Goal: Transaction & Acquisition: Purchase product/service

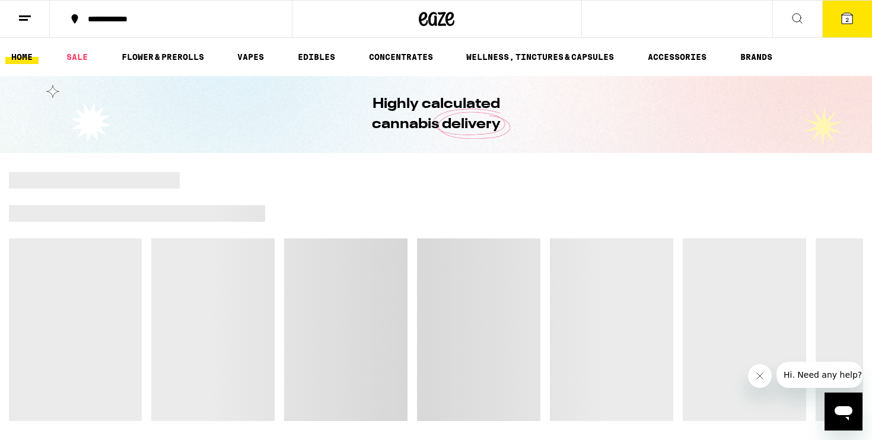
click at [860, 16] on button "2" at bounding box center [847, 19] width 50 height 37
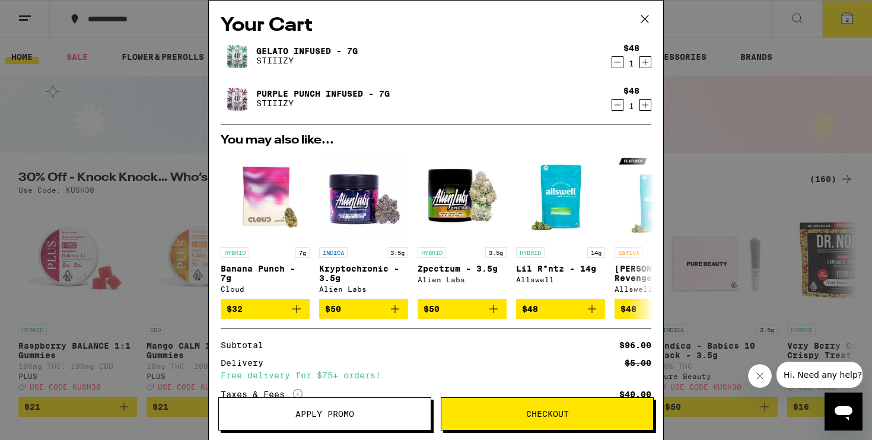
click at [613, 65] on icon "Decrement" at bounding box center [617, 62] width 11 height 14
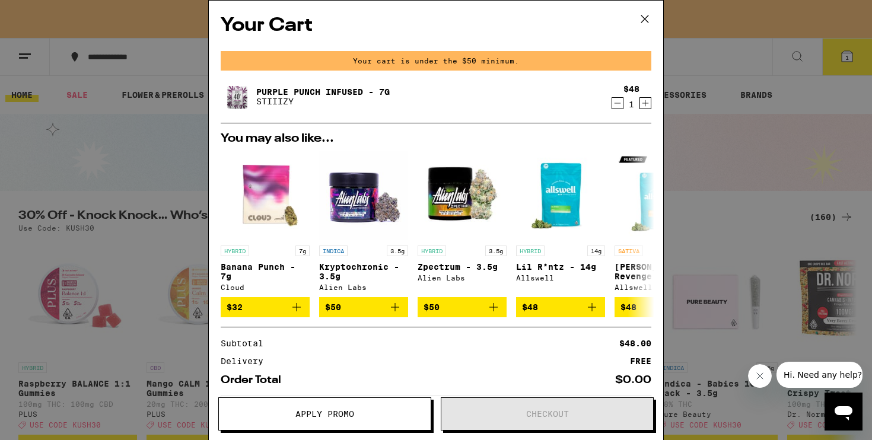
click at [614, 110] on icon "Decrement" at bounding box center [617, 103] width 11 height 14
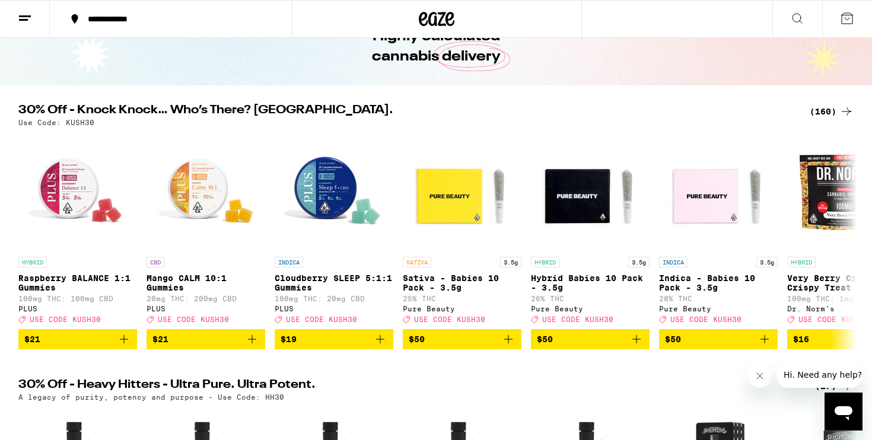
scroll to position [78, 0]
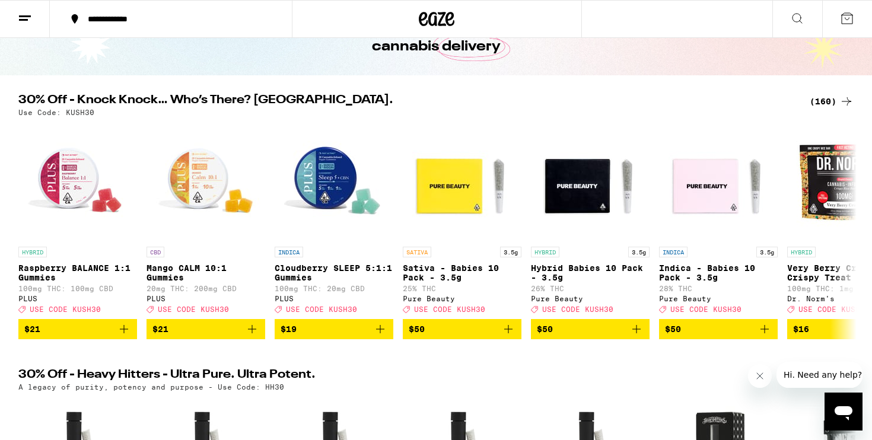
click at [820, 100] on div "(160)" at bounding box center [832, 101] width 44 height 14
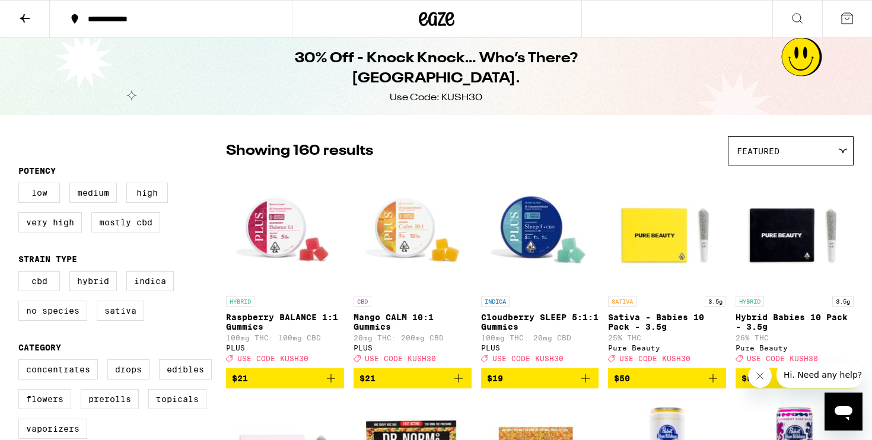
click at [833, 97] on div "30% Off - Knock Knock… Who’s There? Kush. Use Code: KUSH30" at bounding box center [436, 76] width 872 height 77
click at [56, 406] on label "Flowers" at bounding box center [44, 399] width 53 height 20
click at [21, 362] on input "Flowers" at bounding box center [21, 361] width 1 height 1
checkbox input "true"
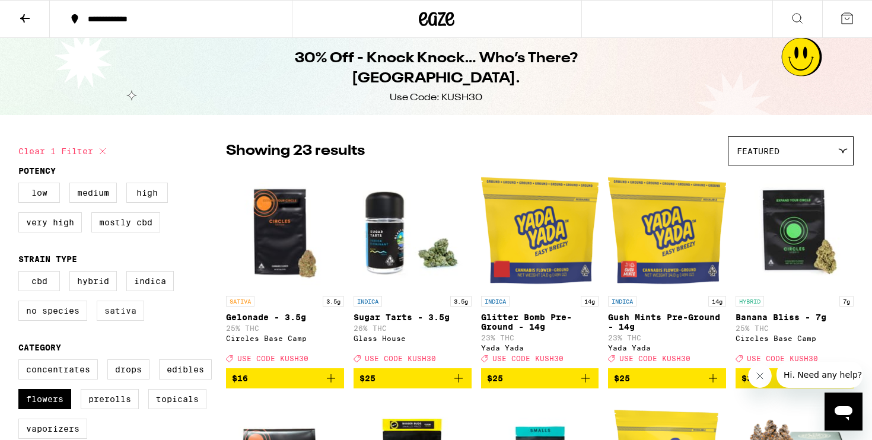
click at [123, 315] on label "Sativa" at bounding box center [120, 311] width 47 height 20
click at [21, 273] on input "Sativa" at bounding box center [21, 273] width 1 height 1
checkbox input "true"
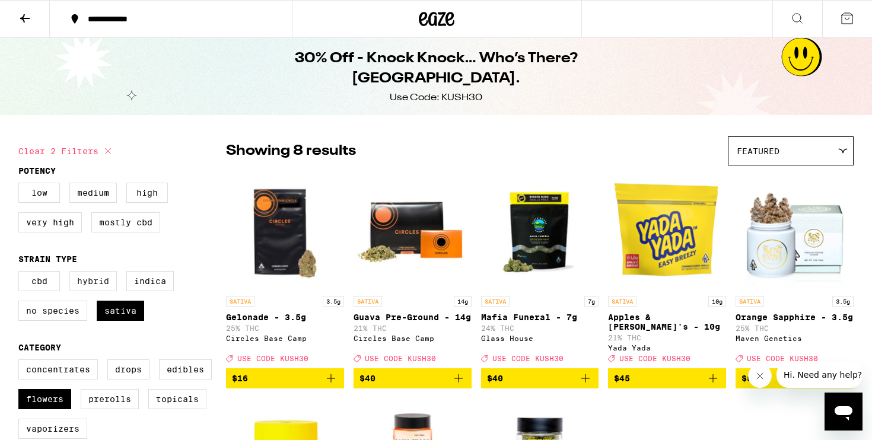
click at [90, 286] on label "Hybrid" at bounding box center [92, 281] width 47 height 20
click at [21, 273] on input "Hybrid" at bounding box center [21, 273] width 1 height 1
checkbox input "true"
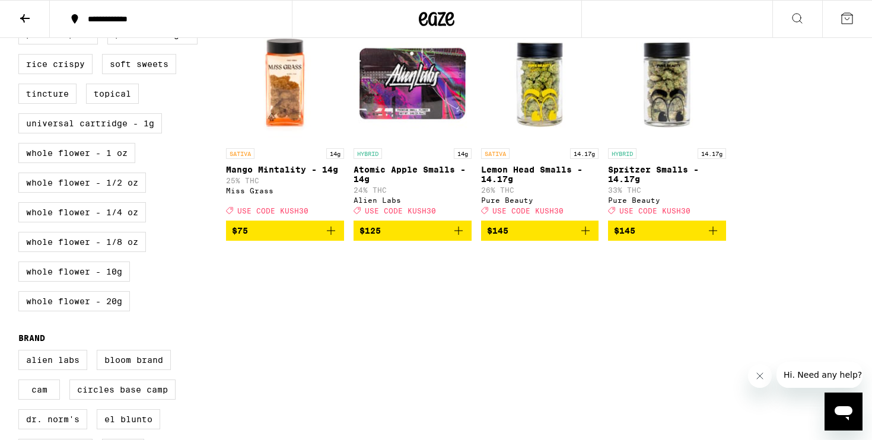
scroll to position [600, 0]
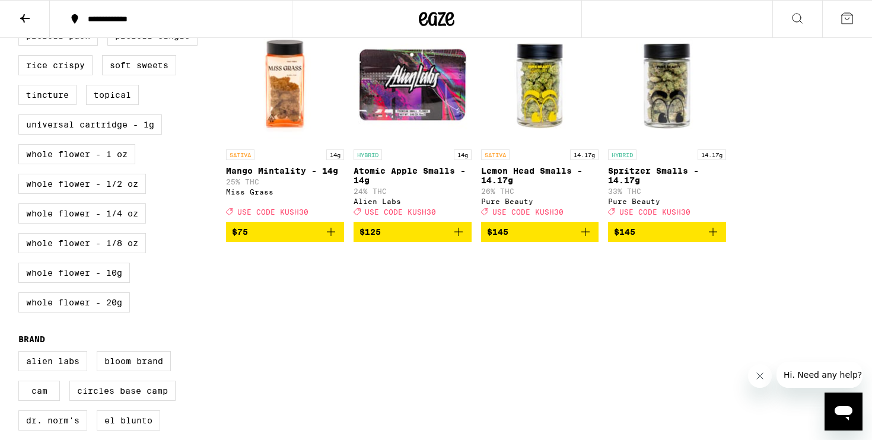
click at [456, 239] on icon "Add to bag" at bounding box center [458, 232] width 14 height 14
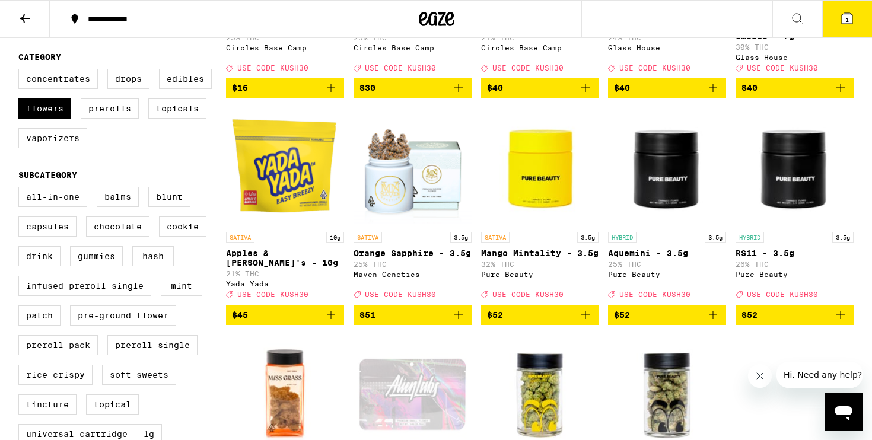
scroll to position [292, 0]
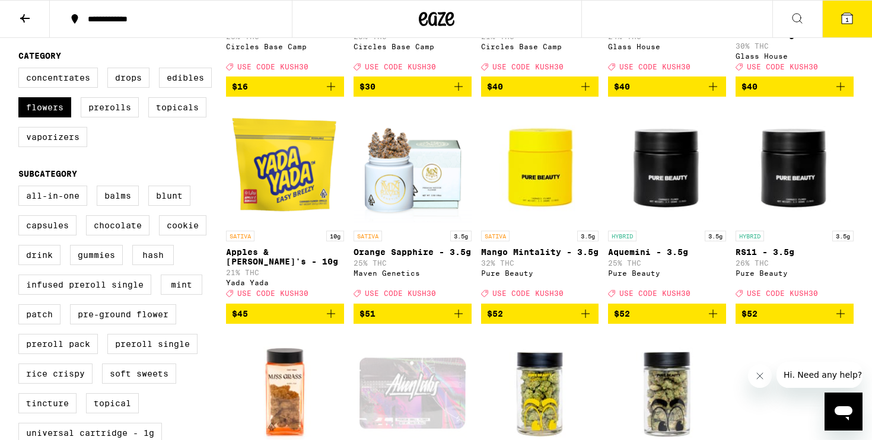
click at [587, 321] on icon "Add to bag" at bounding box center [585, 314] width 14 height 14
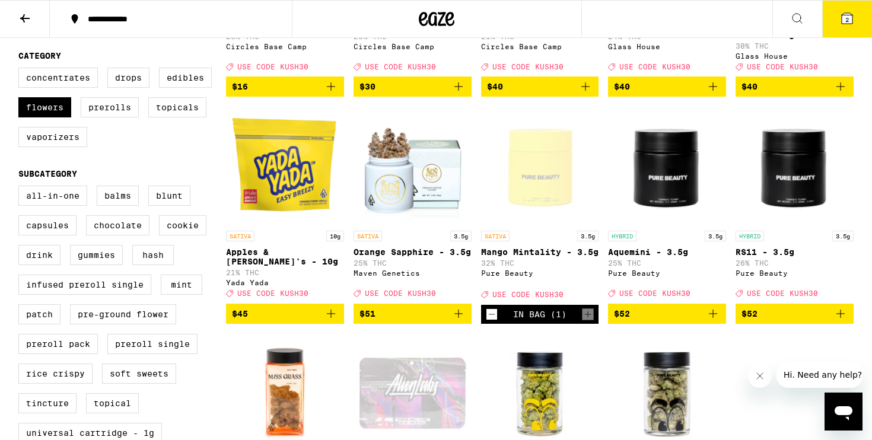
click at [849, 27] on button "2" at bounding box center [847, 19] width 50 height 37
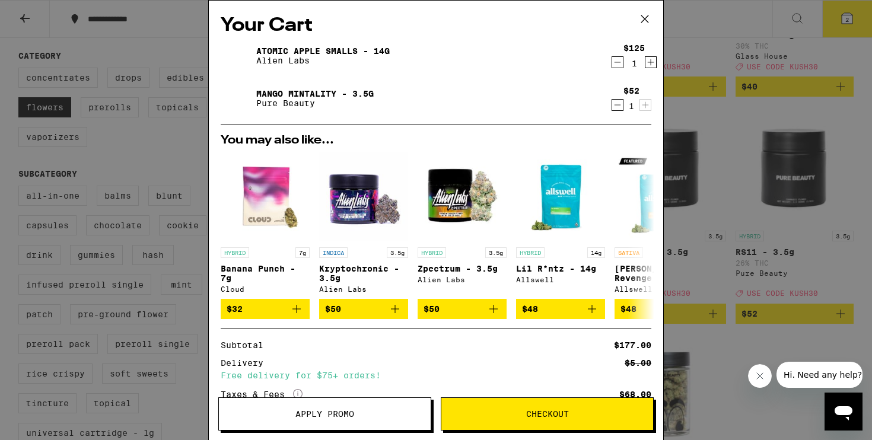
click at [330, 426] on button "Apply Promo" at bounding box center [324, 413] width 213 height 33
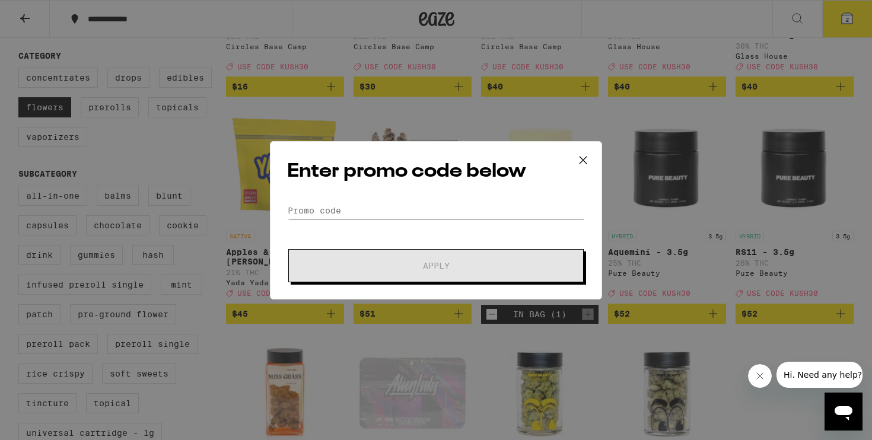
click at [312, 198] on div "Enter promo code below Promo Code Apply" at bounding box center [436, 220] width 332 height 158
click at [312, 205] on input "Promo Code" at bounding box center [436, 211] width 298 height 18
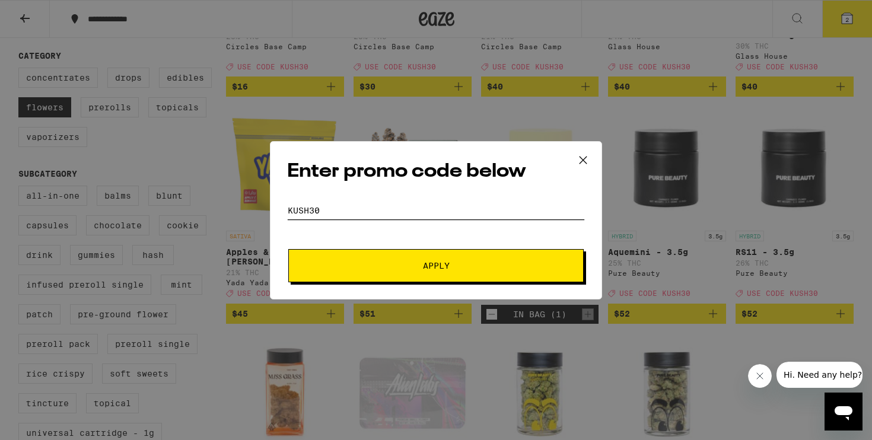
type input "KUSH30"
click at [329, 293] on div "Enter promo code below Promo Code KUSH30 Apply" at bounding box center [436, 220] width 332 height 158
click at [329, 281] on button "Apply" at bounding box center [435, 265] width 295 height 33
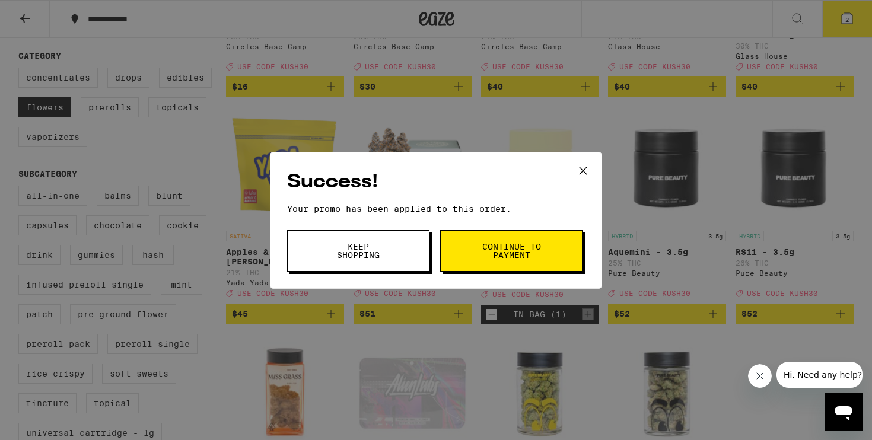
click at [384, 258] on span "Keep Shopping" at bounding box center [358, 251] width 61 height 17
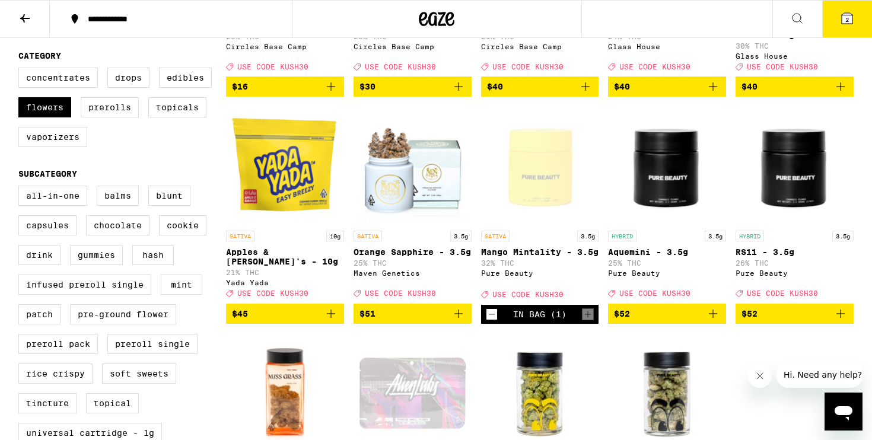
click at [854, 30] on button "2" at bounding box center [847, 19] width 50 height 37
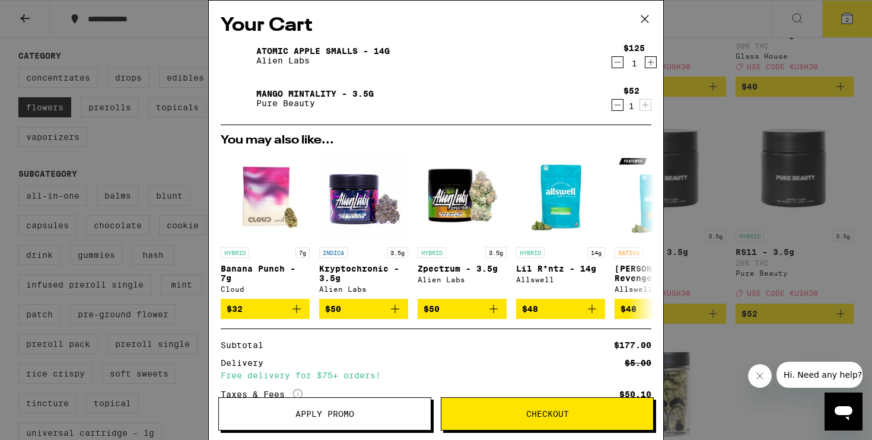
click at [610, 109] on div "$52 1" at bounding box center [629, 98] width 44 height 25
click at [617, 110] on icon "Decrement" at bounding box center [617, 105] width 11 height 14
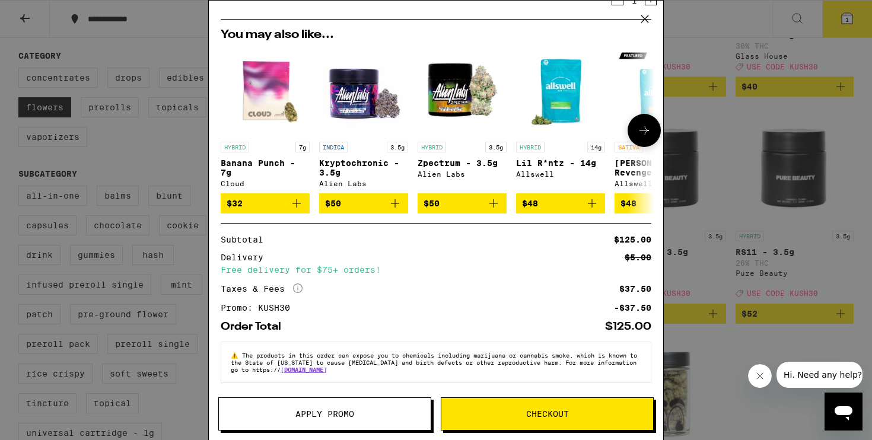
scroll to position [70, 0]
click at [503, 419] on button "Checkout" at bounding box center [547, 413] width 213 height 33
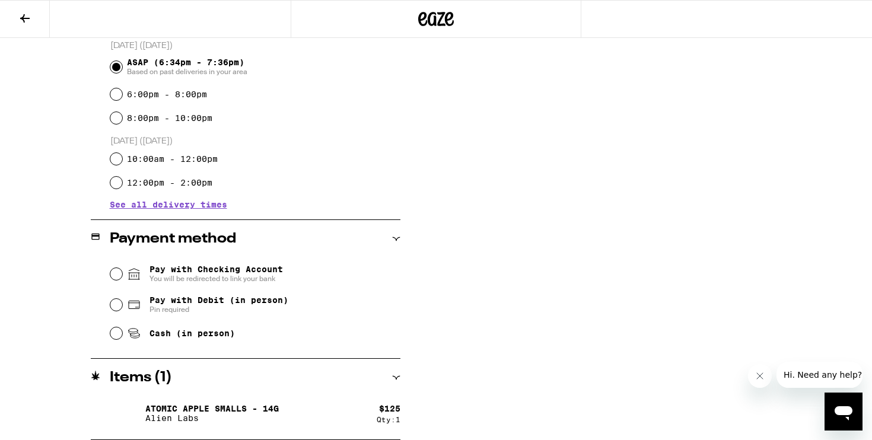
scroll to position [329, 0]
click at [228, 305] on span "Pay with Debit (in person)" at bounding box center [218, 299] width 139 height 9
click at [122, 307] on input "Pay with Debit (in person) Pin required" at bounding box center [116, 305] width 12 height 12
radio input "true"
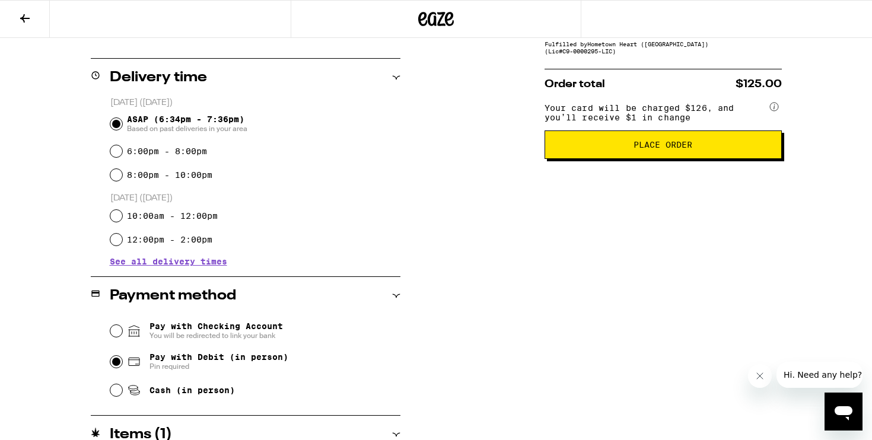
scroll to position [213, 0]
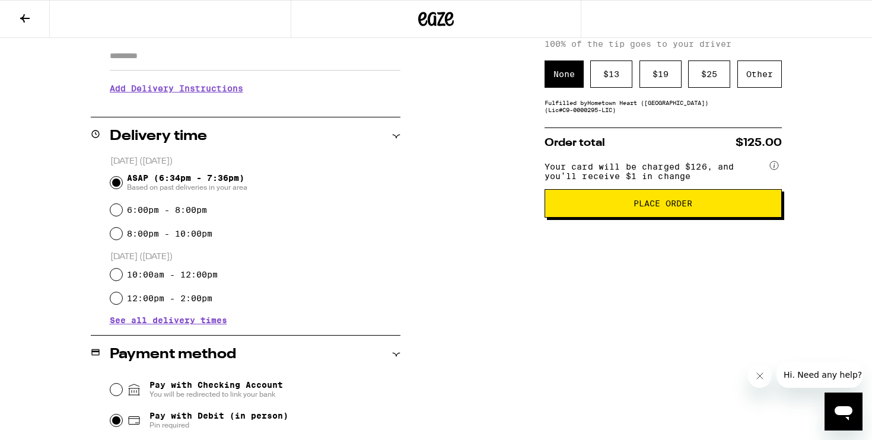
click at [618, 218] on button "Place Order" at bounding box center [663, 203] width 237 height 28
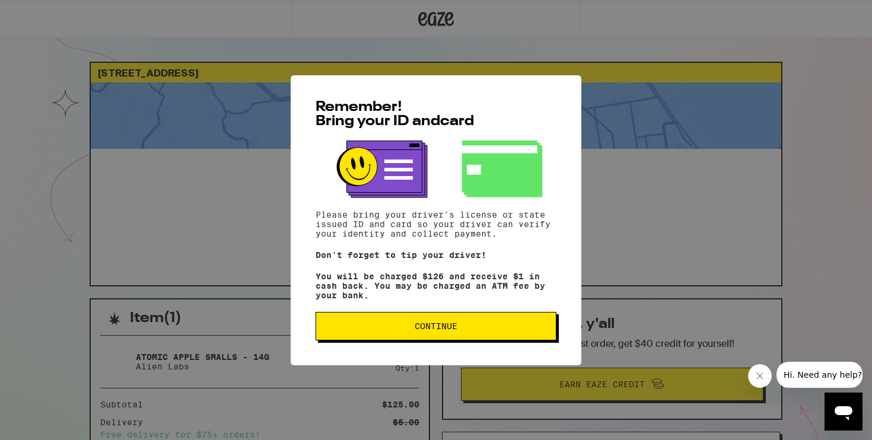
click at [496, 321] on button "Continue" at bounding box center [436, 326] width 241 height 28
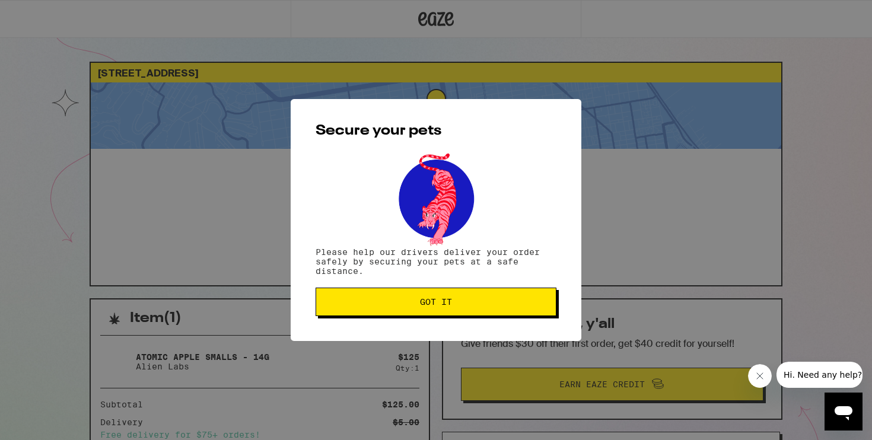
click at [477, 304] on span "Got it" at bounding box center [436, 302] width 221 height 8
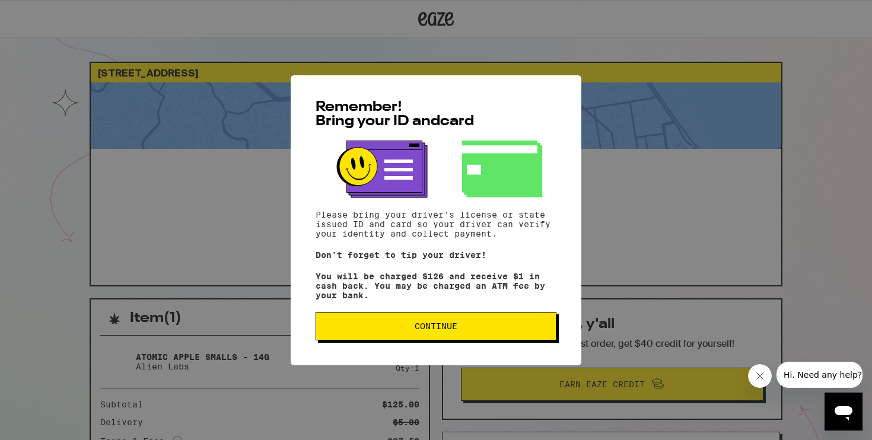
click at [402, 339] on button "Continue" at bounding box center [436, 326] width 241 height 28
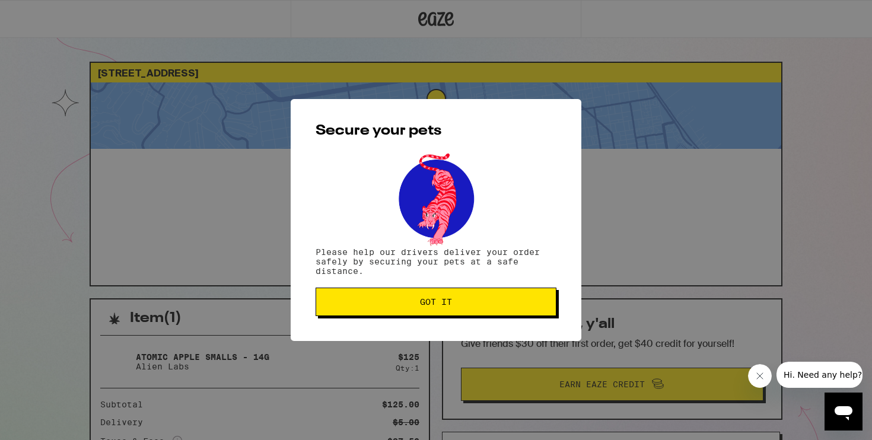
click at [396, 314] on button "Got it" at bounding box center [436, 302] width 241 height 28
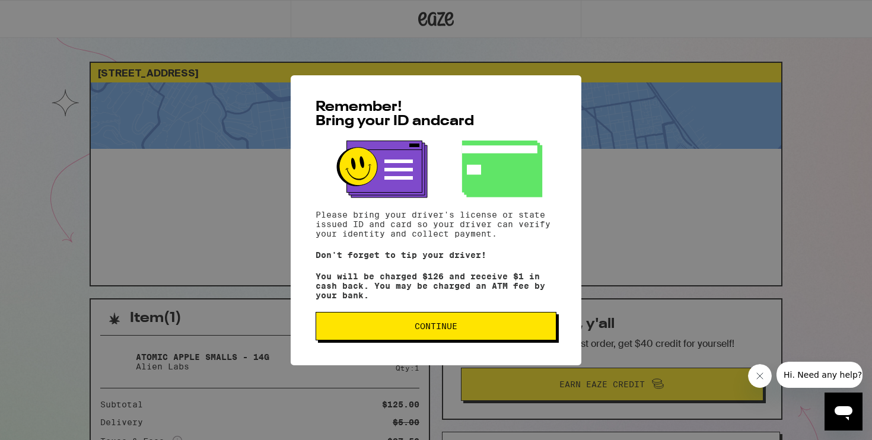
click at [387, 339] on button "Continue" at bounding box center [436, 326] width 241 height 28
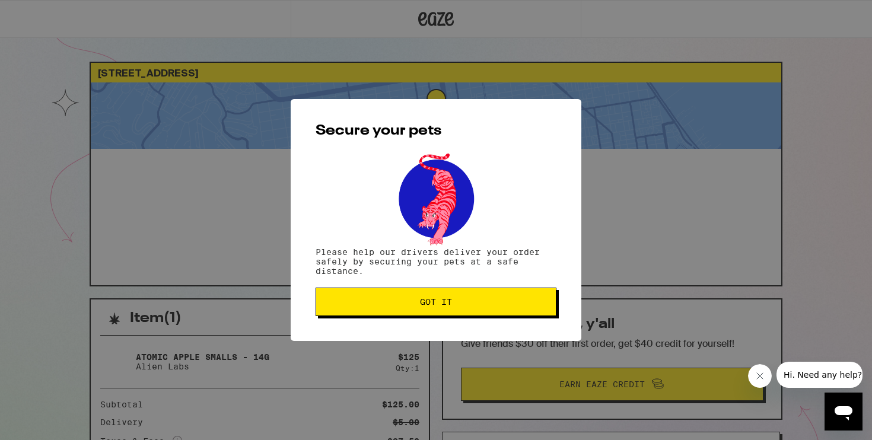
click at [415, 295] on button "Got it" at bounding box center [436, 302] width 241 height 28
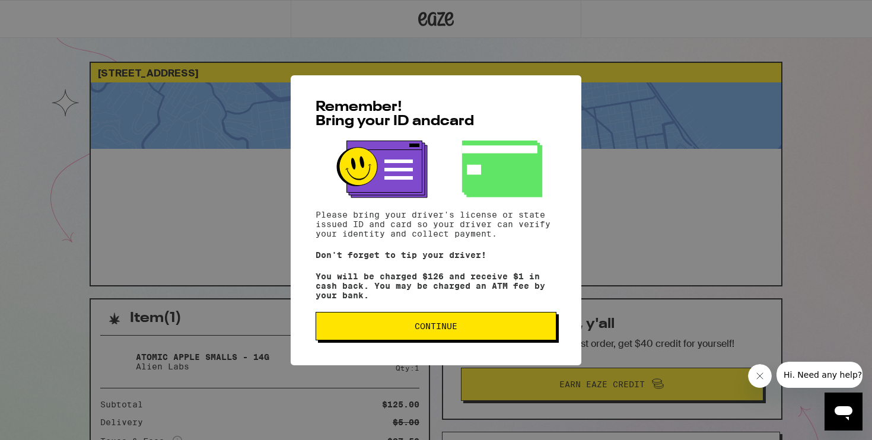
click at [464, 327] on span "Continue" at bounding box center [436, 326] width 221 height 8
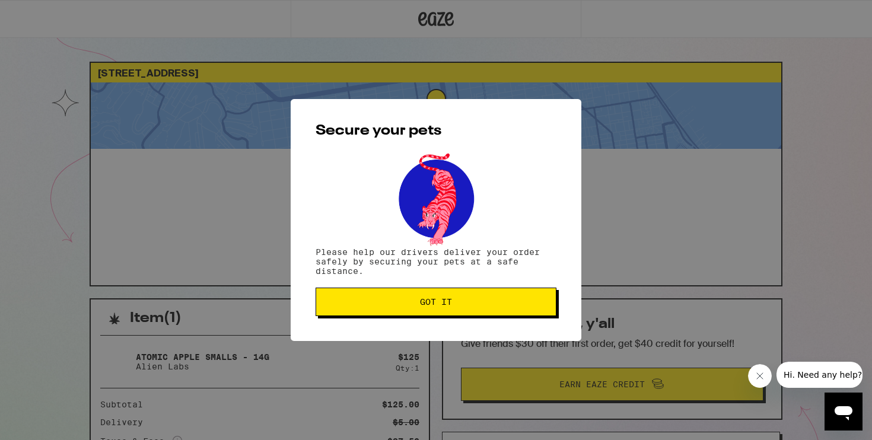
click at [456, 305] on span "Got it" at bounding box center [436, 302] width 221 height 8
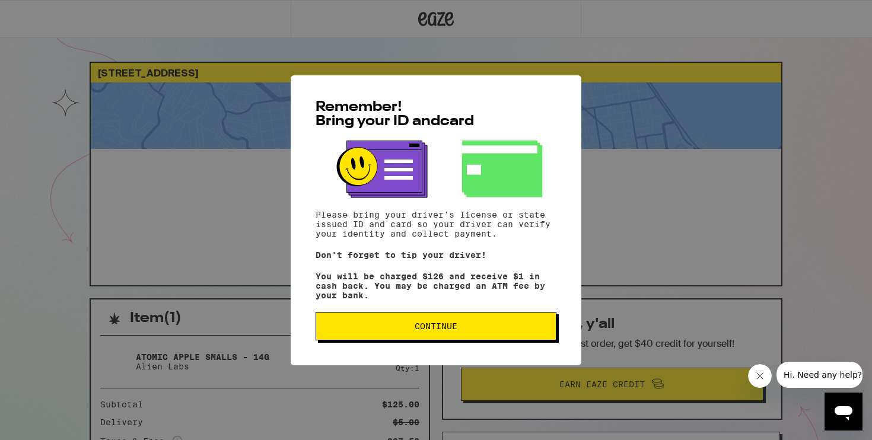
click at [427, 330] on span "Continue" at bounding box center [436, 326] width 43 height 8
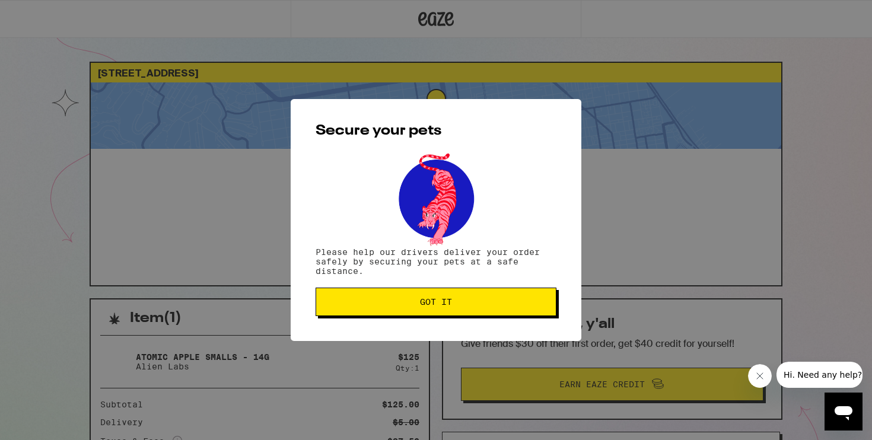
click at [418, 313] on button "Got it" at bounding box center [436, 302] width 241 height 28
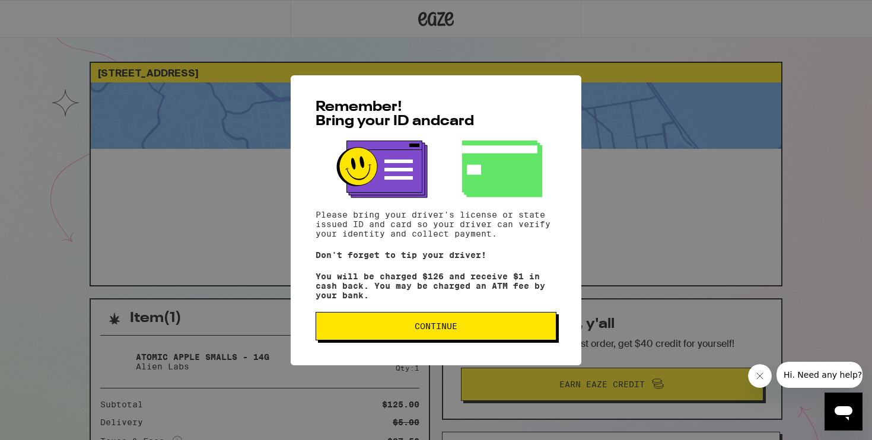
click at [414, 336] on button "Continue" at bounding box center [436, 326] width 241 height 28
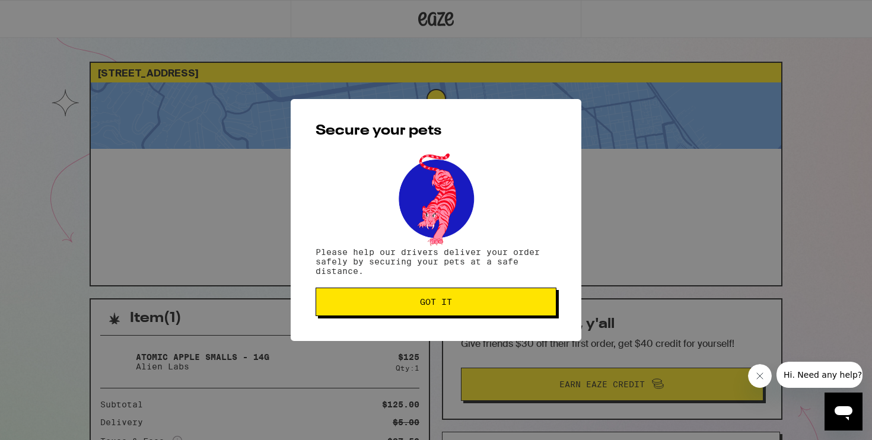
click at [417, 304] on span "Got it" at bounding box center [436, 302] width 221 height 8
